Goal: Entertainment & Leisure: Consume media (video, audio)

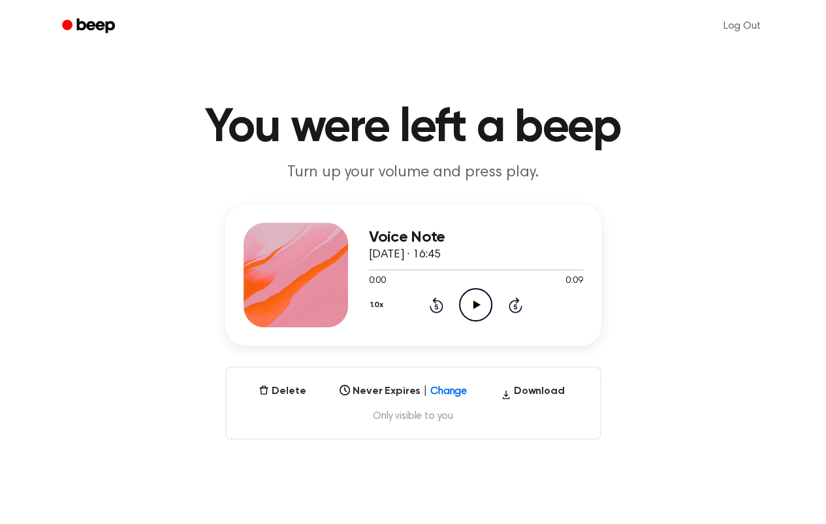
click at [473, 307] on icon "Play Audio" at bounding box center [475, 304] width 33 height 33
click at [445, 389] on div "6 results available. Use Up and Down to choose options, press Enter to select t…" at bounding box center [403, 387] width 138 height 18
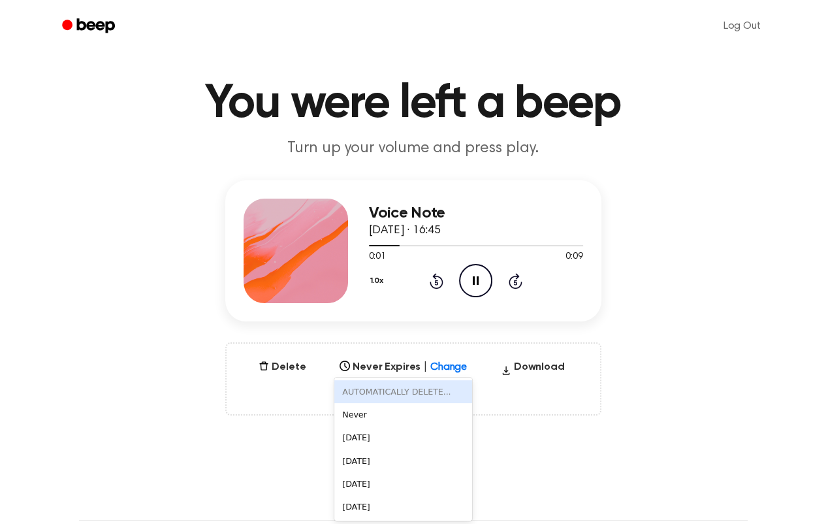
scroll to position [26, 0]
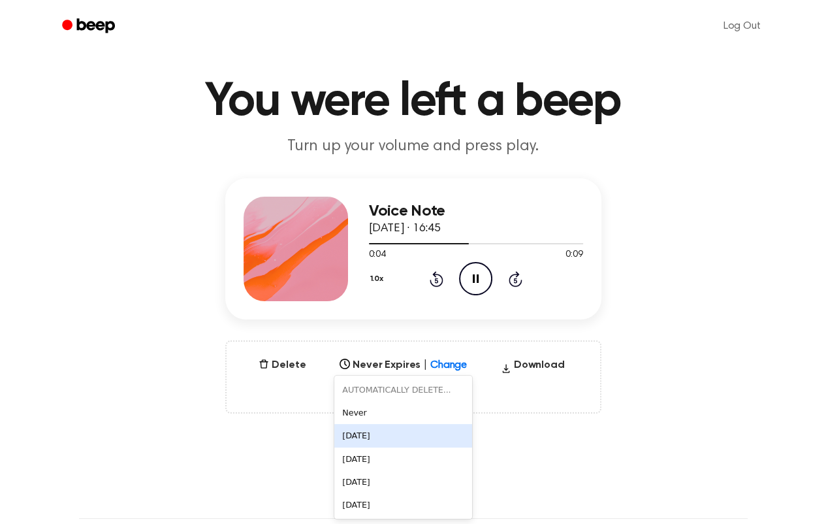
click at [373, 432] on div "[DATE]" at bounding box center [403, 435] width 138 height 23
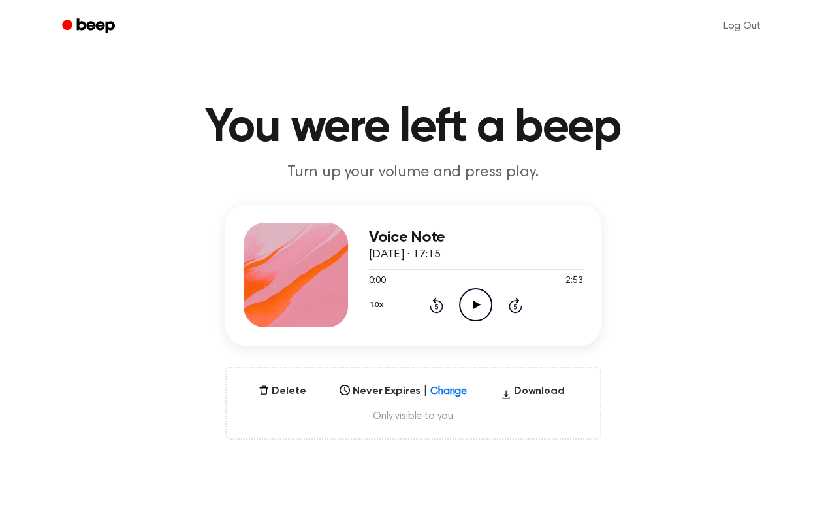
click at [473, 306] on icon "Play Audio" at bounding box center [475, 304] width 33 height 33
click at [443, 389] on div "Select..." at bounding box center [403, 387] width 138 height 18
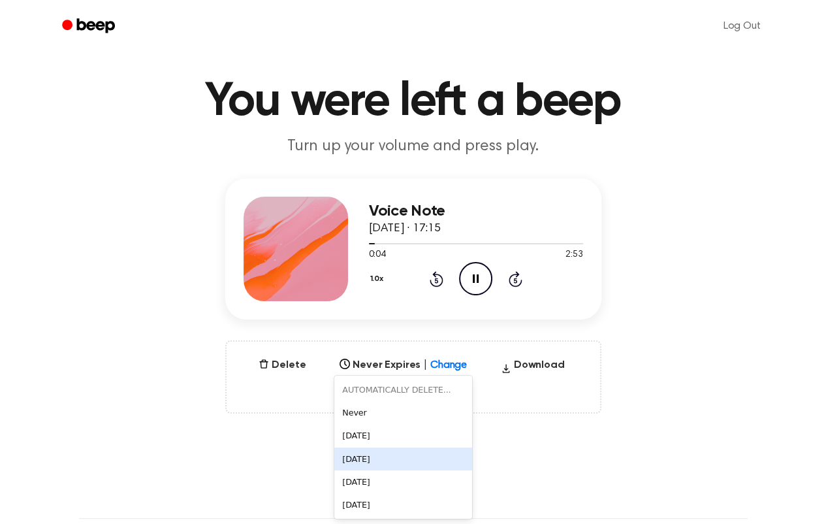
click at [541, 436] on main "You were left a beep Turn up your volume and press play. Voice Note [DATE] · 17…" at bounding box center [413, 393] width 826 height 838
